Goal: Task Accomplishment & Management: Manage account settings

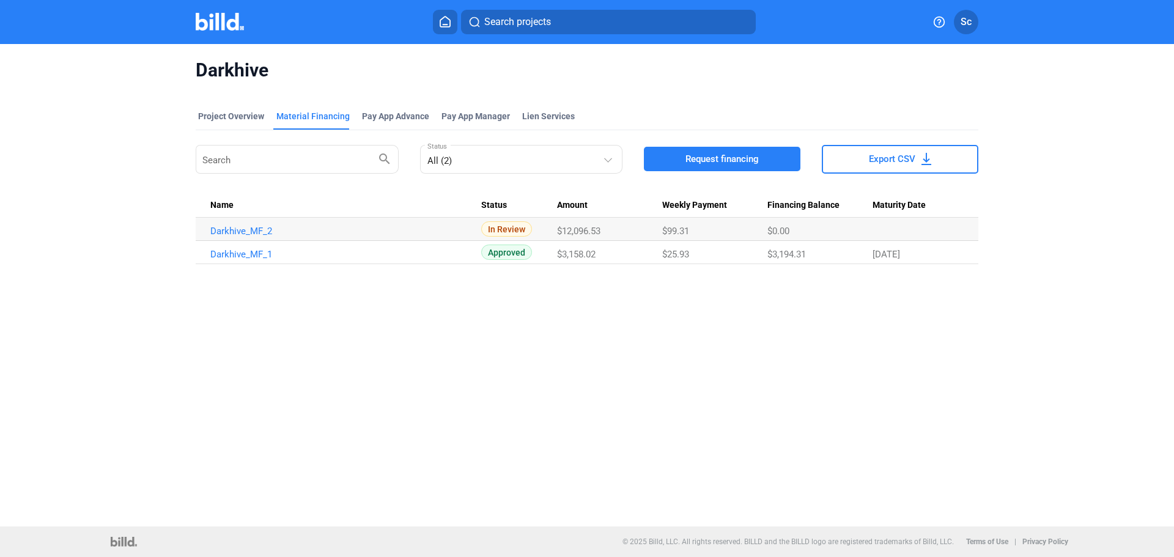
click at [314, 116] on div "Material Financing" at bounding box center [312, 116] width 73 height 12
click at [236, 119] on div "Project Overview" at bounding box center [231, 116] width 66 height 12
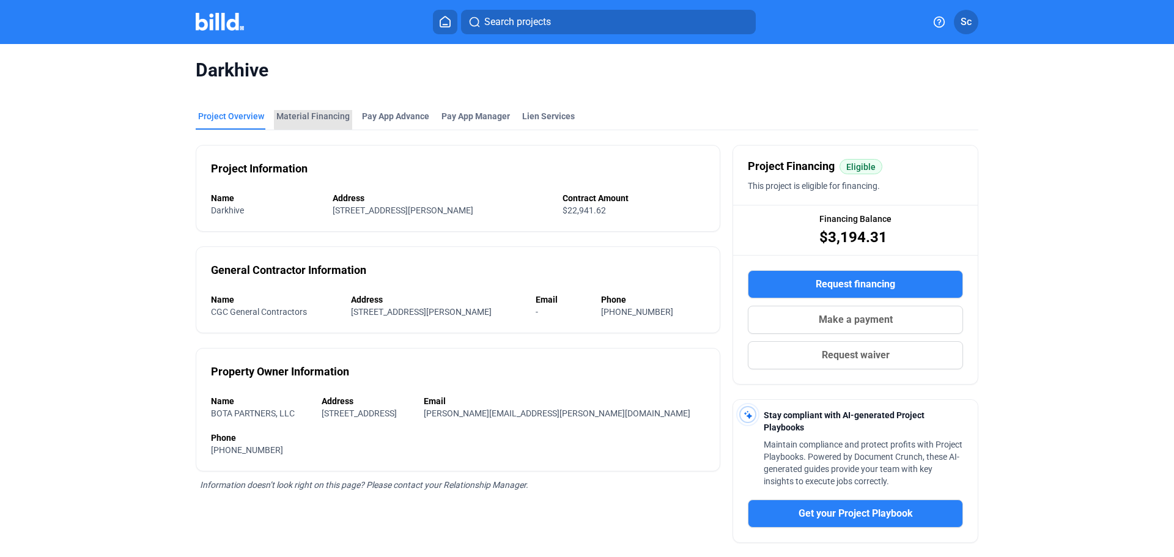
click at [321, 115] on div "Material Financing" at bounding box center [312, 116] width 73 height 12
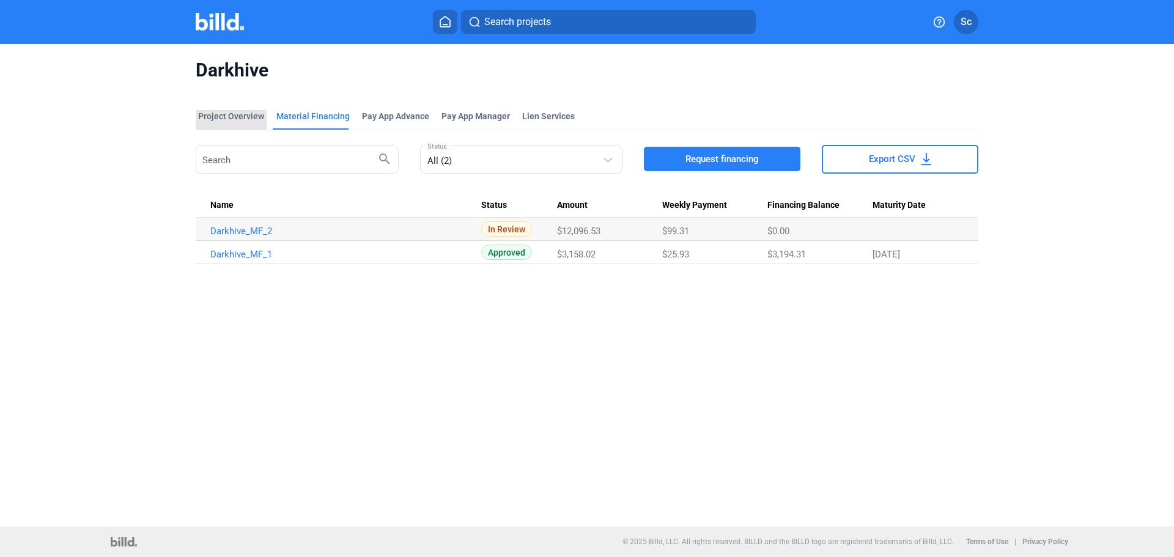
click at [242, 117] on div "Project Overview" at bounding box center [231, 116] width 66 height 12
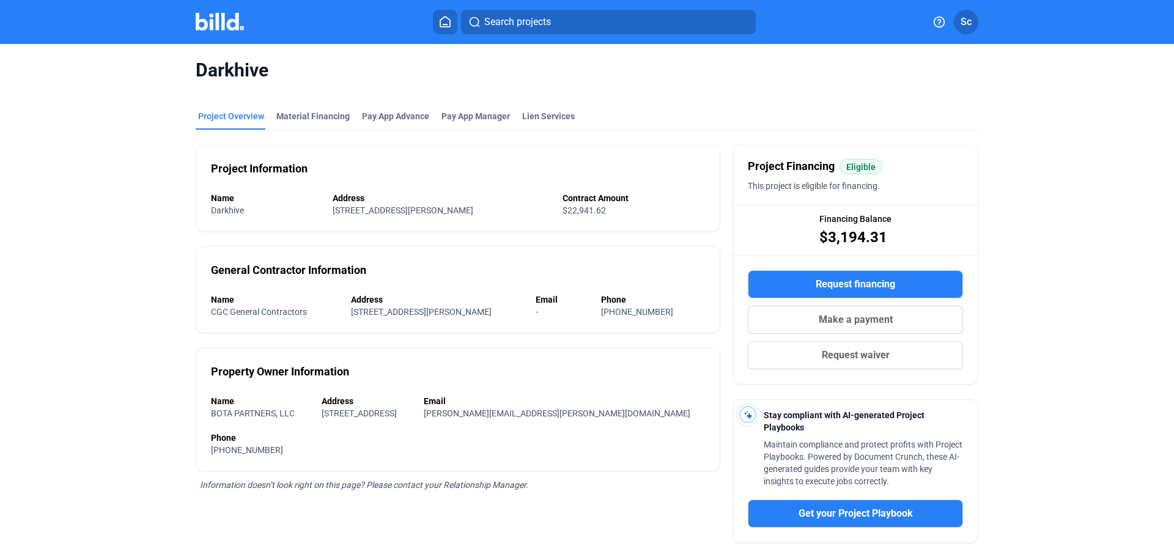
click at [242, 117] on div "Project Overview" at bounding box center [231, 116] width 66 height 12
click at [209, 26] on img at bounding box center [220, 22] width 48 height 18
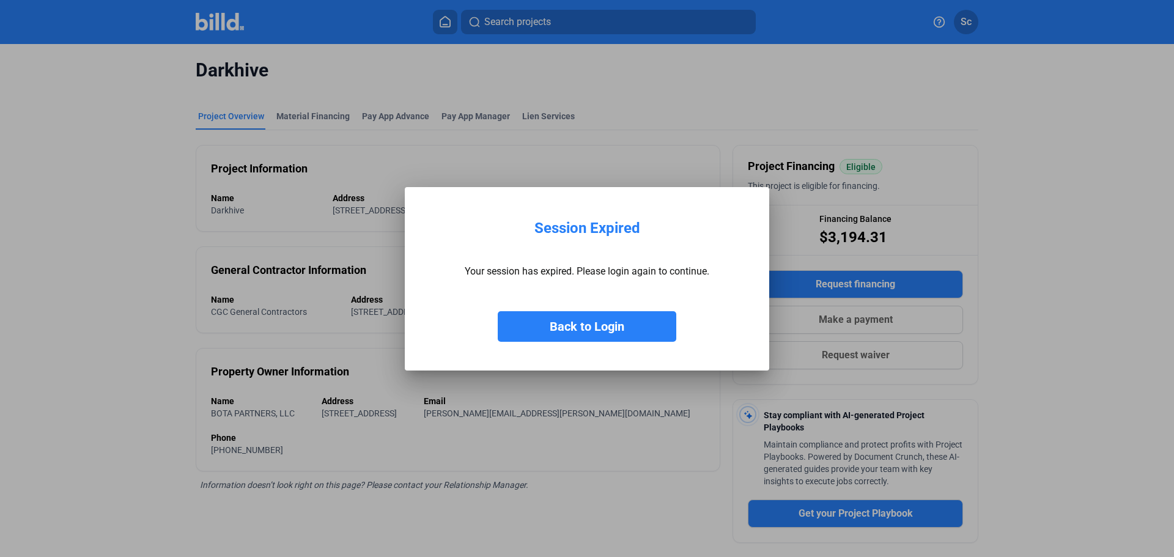
click at [599, 328] on button "Back to Login" at bounding box center [587, 326] width 179 height 31
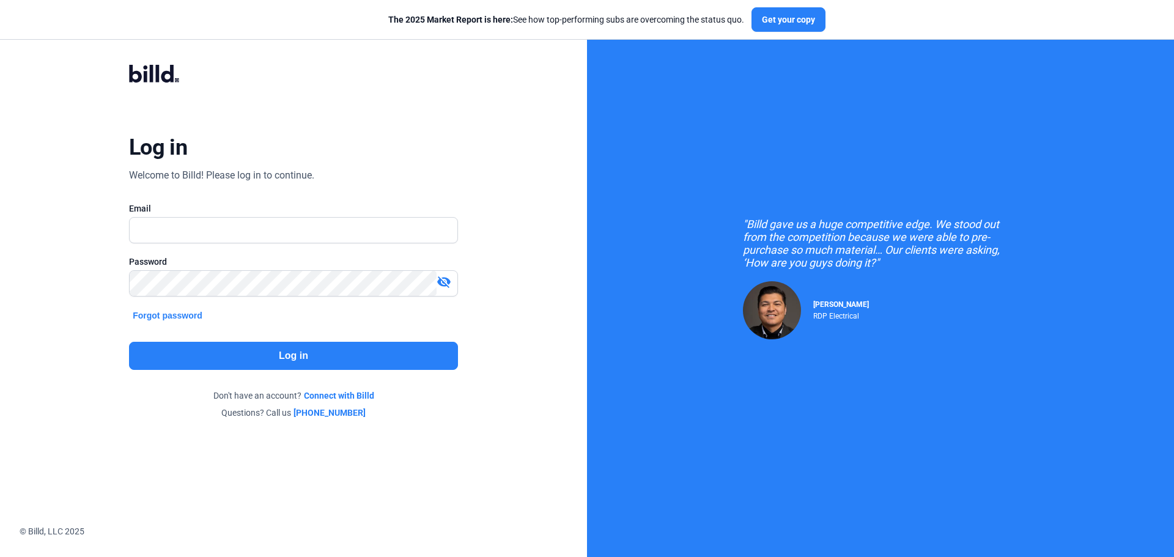
click at [335, 205] on div "Email" at bounding box center [293, 208] width 329 height 12
click at [335, 226] on input "text" at bounding box center [287, 230] width 314 height 25
type input "[EMAIL_ADDRESS][DOMAIN_NAME]"
click at [391, 350] on button "Log in" at bounding box center [293, 356] width 329 height 28
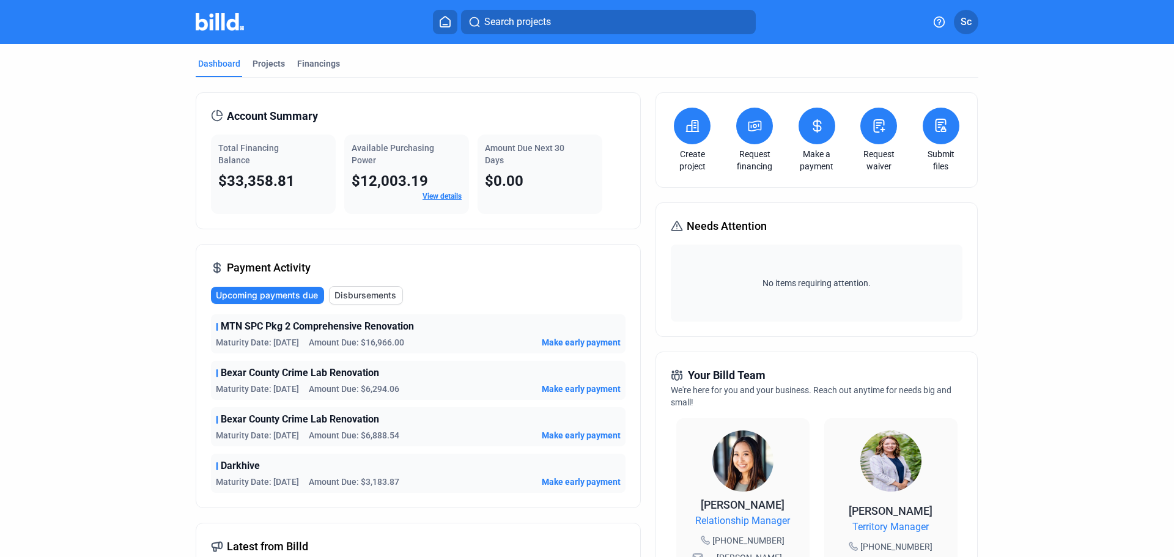
click at [260, 62] on div "Projects" at bounding box center [269, 63] width 32 height 12
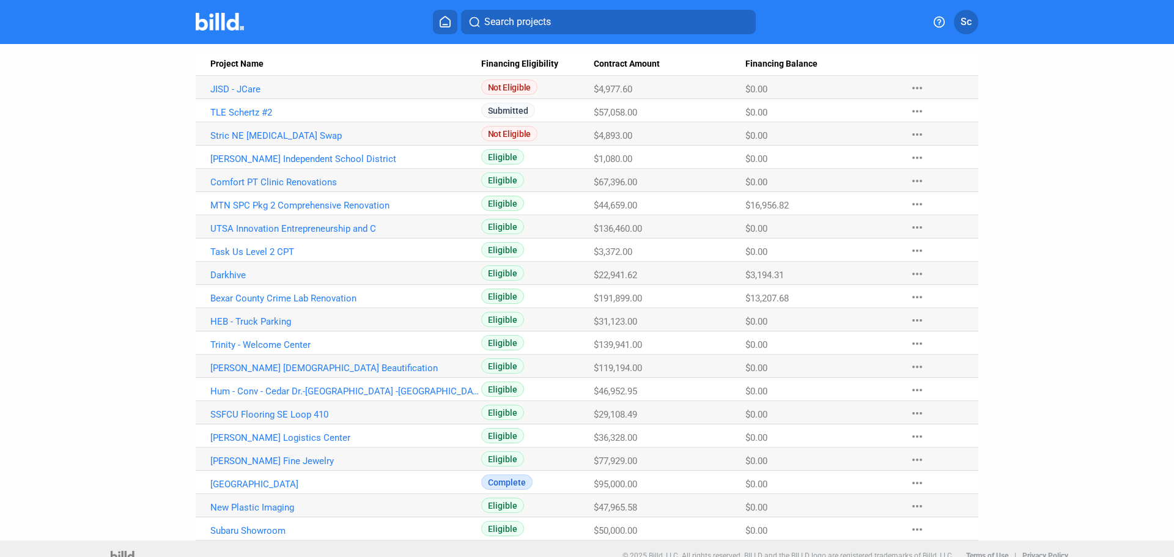
scroll to position [137, 0]
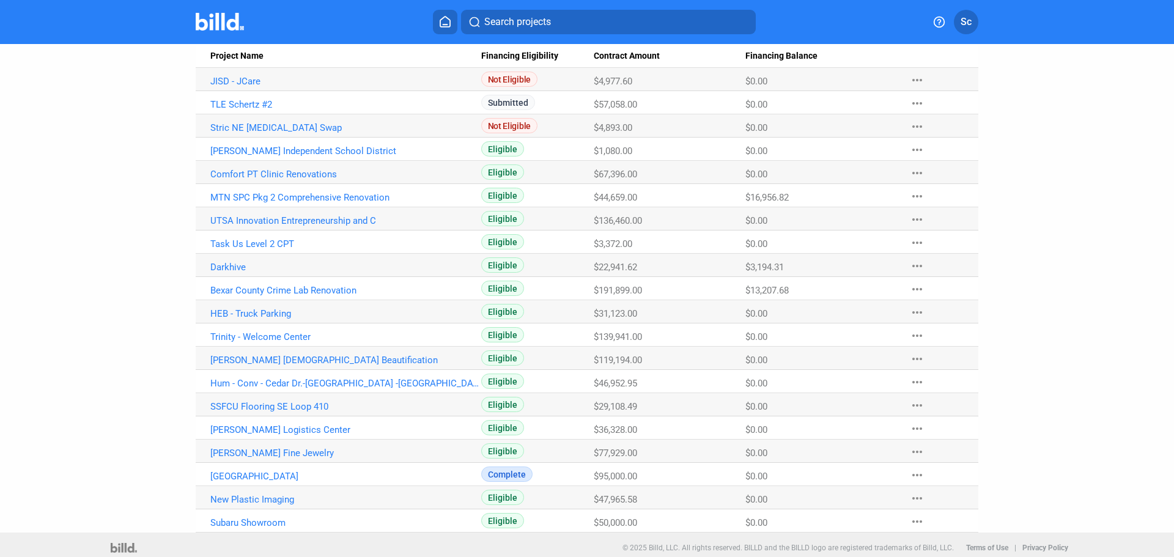
click at [264, 87] on link "Bexar County Crime Lab Renovation" at bounding box center [345, 81] width 271 height 11
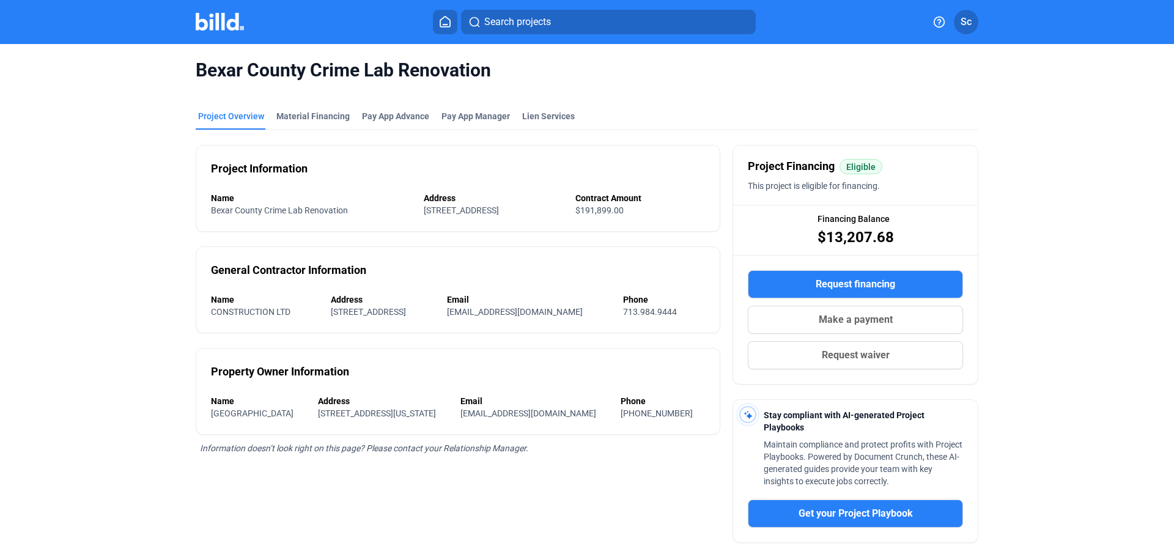
click at [335, 116] on div "Material Financing" at bounding box center [312, 116] width 73 height 12
